Goal: Transaction & Acquisition: Purchase product/service

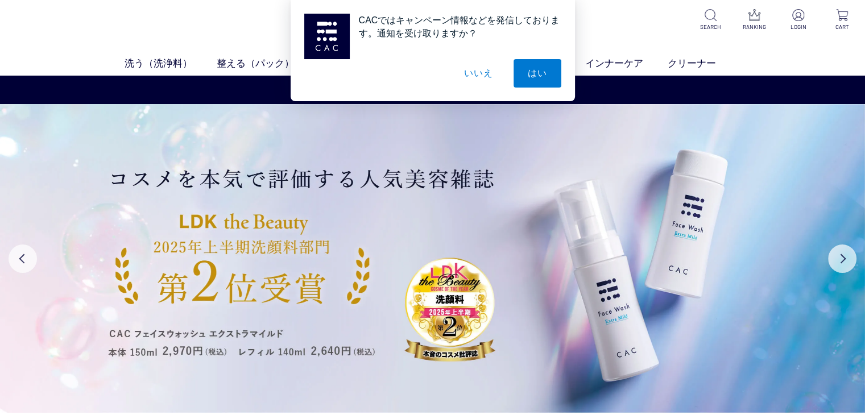
click at [467, 77] on button "いいえ" at bounding box center [478, 73] width 57 height 28
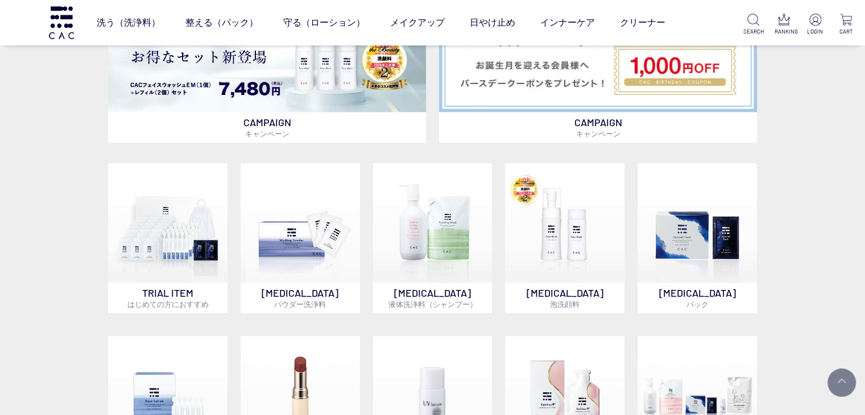
scroll to position [705, 0]
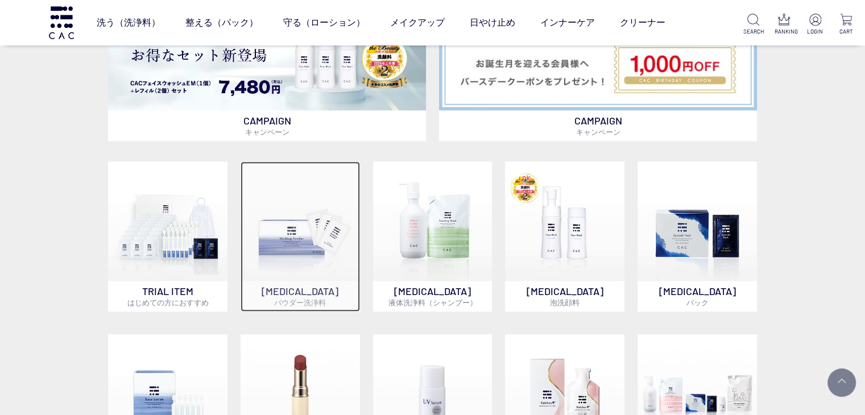
click at [290, 266] on img at bounding box center [299, 220] width 119 height 119
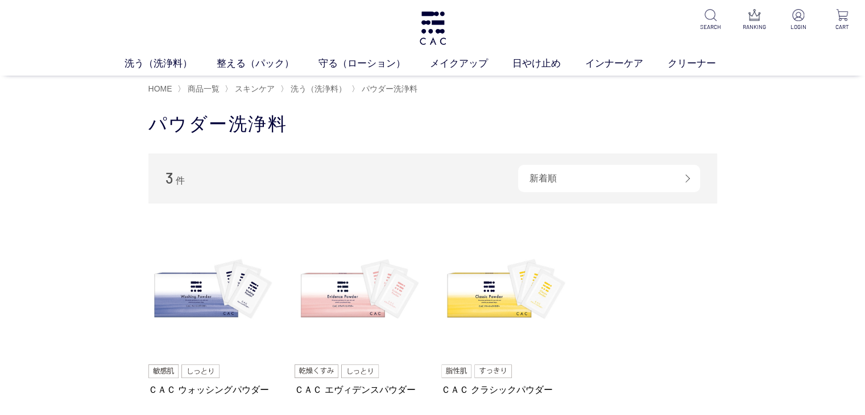
click at [689, 296] on li "ＣＡＣ ウォッシングパウダー 3,410 円 税込 ＣＡＣ エヴィデンスパウダー 4,180 円 税込 ＣＡＣ クラシックパウダー 2,860 円 税込" at bounding box center [432, 333] width 568 height 215
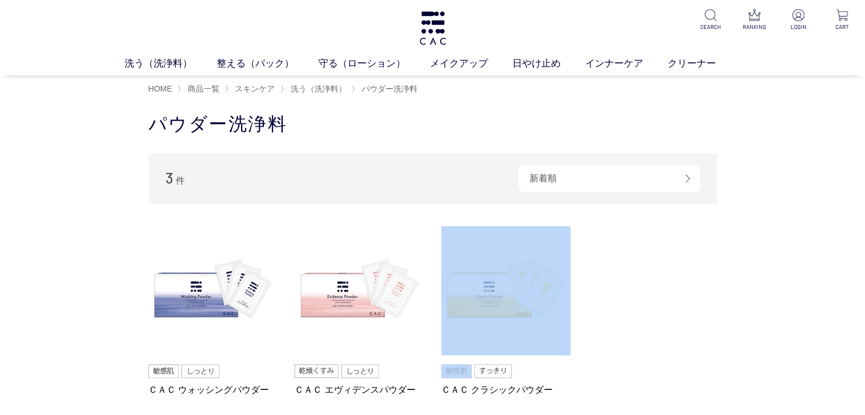
click at [689, 296] on li "ＣＡＣ ウォッシングパウダー 3,410 円 税込 ＣＡＣ エヴィデンスパウダー 4,180 円 税込 ＣＡＣ クラシックパウダー 2,860 円 税込" at bounding box center [432, 333] width 568 height 215
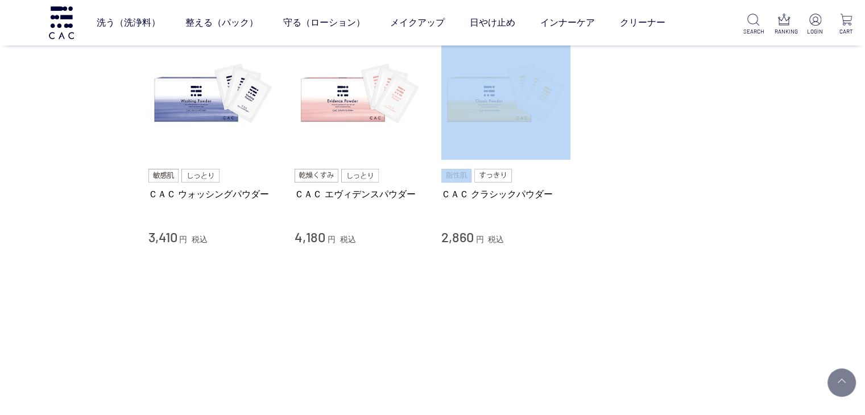
scroll to position [136, 0]
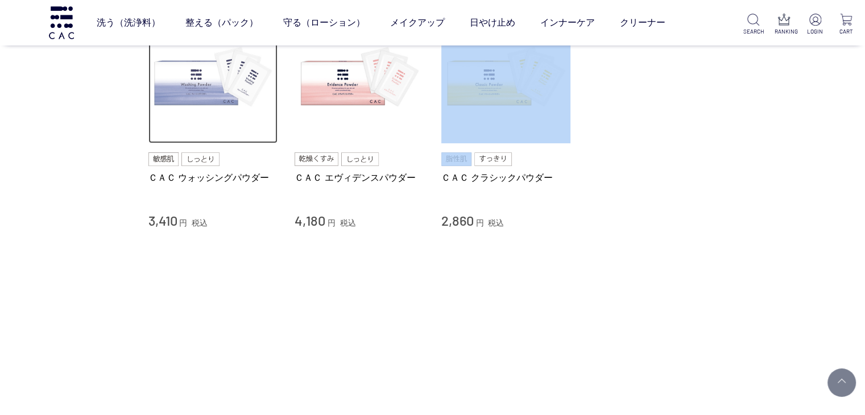
click at [184, 81] on img at bounding box center [213, 79] width 130 height 130
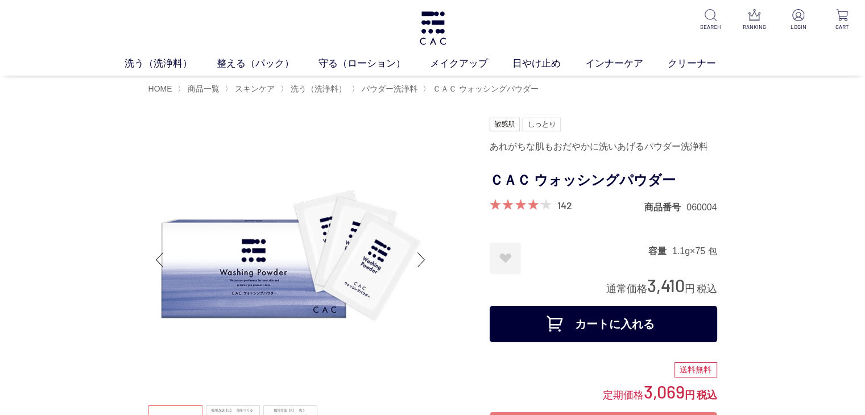
click at [682, 315] on button "カートに入れる" at bounding box center [602, 324] width 227 height 36
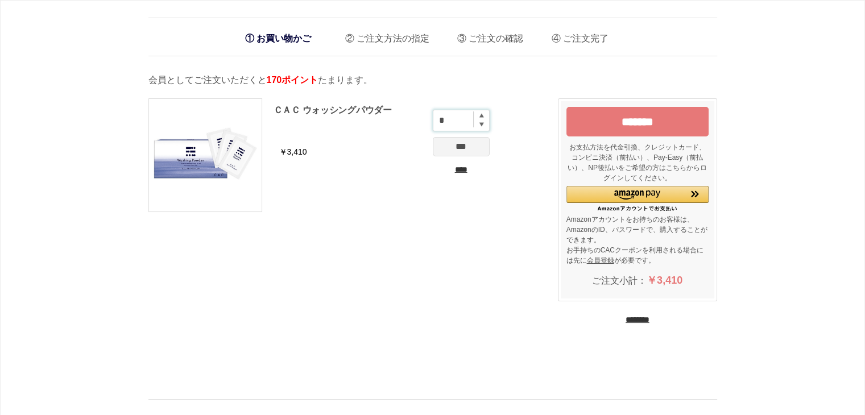
click at [483, 114] on input "*" at bounding box center [461, 121] width 57 height 22
click at [482, 119] on input "*" at bounding box center [461, 121] width 57 height 22
click at [481, 119] on input "*" at bounding box center [461, 121] width 57 height 22
click at [482, 114] on img at bounding box center [481, 115] width 5 height 5
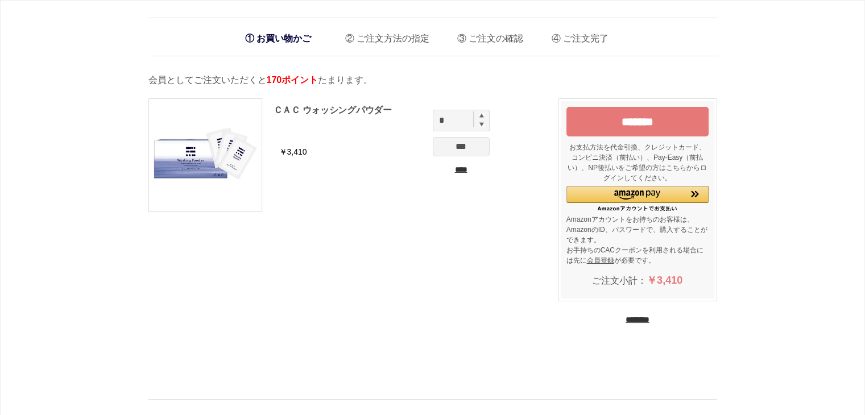
type input "*"
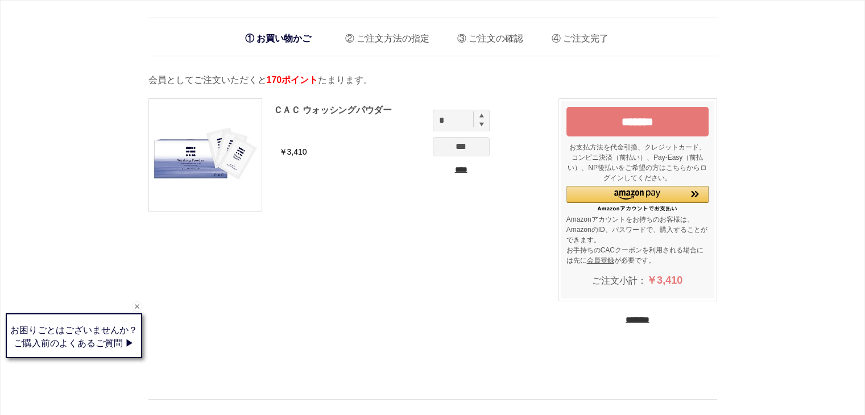
click at [651, 122] on input "*******" at bounding box center [637, 122] width 142 height 30
